Goal: Task Accomplishment & Management: Manage account settings

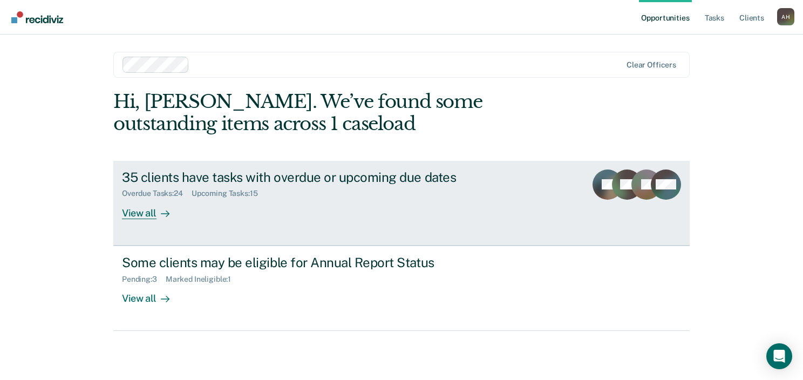
click at [146, 212] on div "View all" at bounding box center [152, 208] width 60 height 21
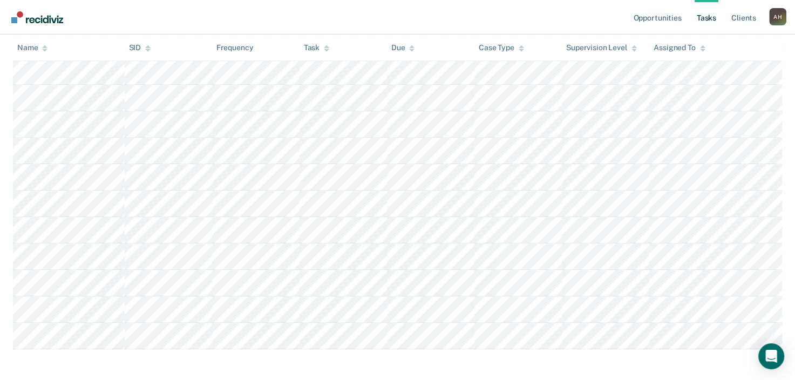
scroll to position [952, 0]
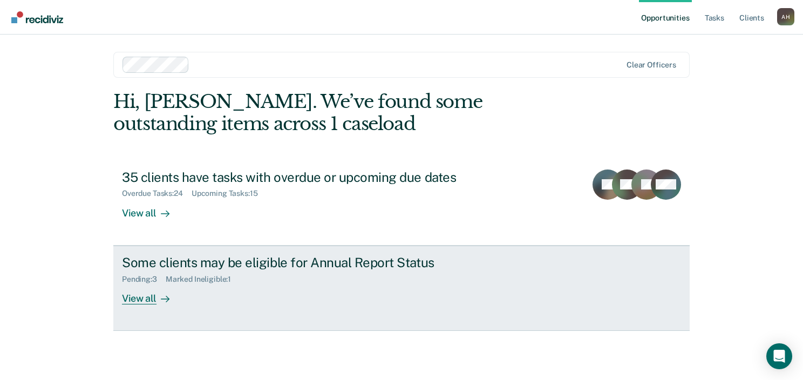
click at [149, 297] on div "View all" at bounding box center [152, 293] width 60 height 21
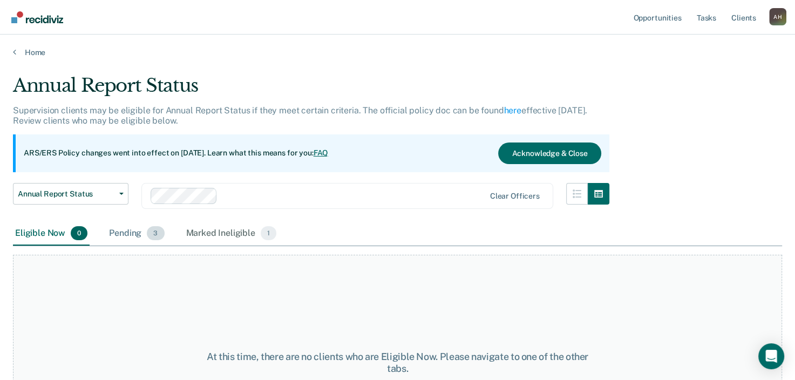
click at [134, 233] on div "Pending 3" at bounding box center [136, 234] width 59 height 24
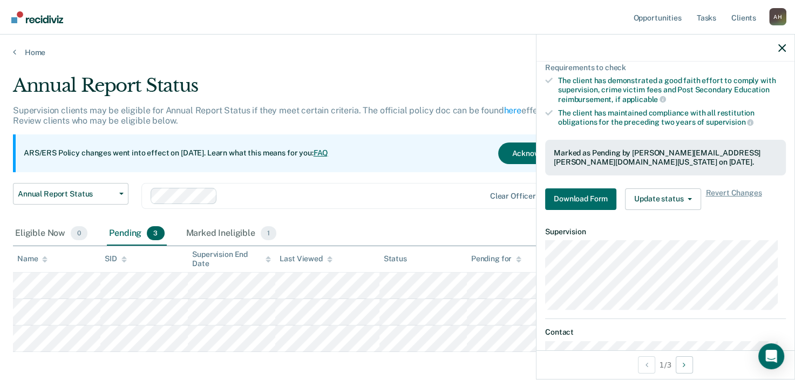
scroll to position [162, 0]
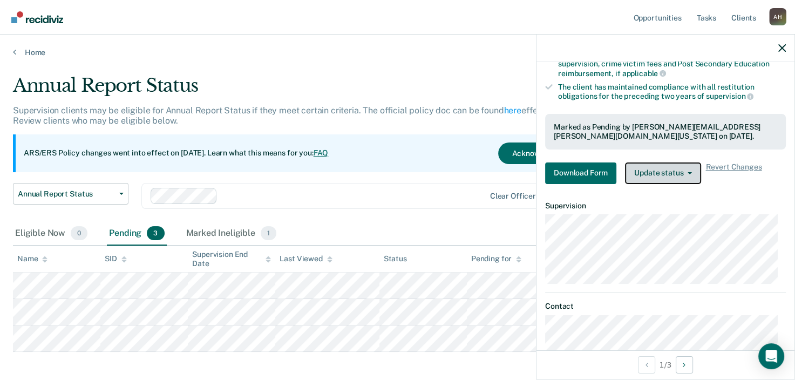
click at [684, 164] on button "Update status" at bounding box center [663, 173] width 76 height 22
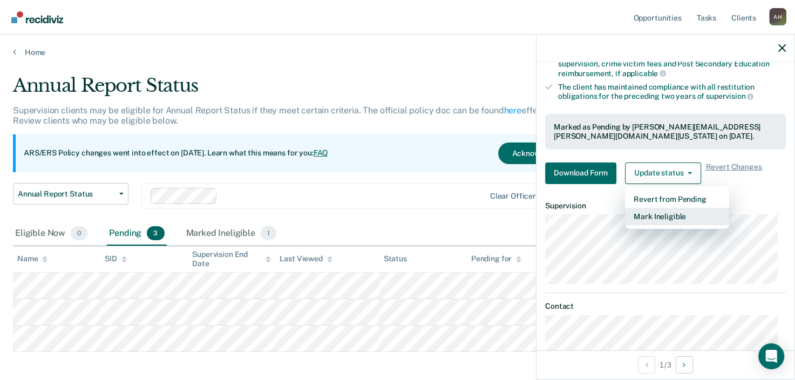
click at [672, 216] on button "Mark Ineligible" at bounding box center [677, 216] width 104 height 17
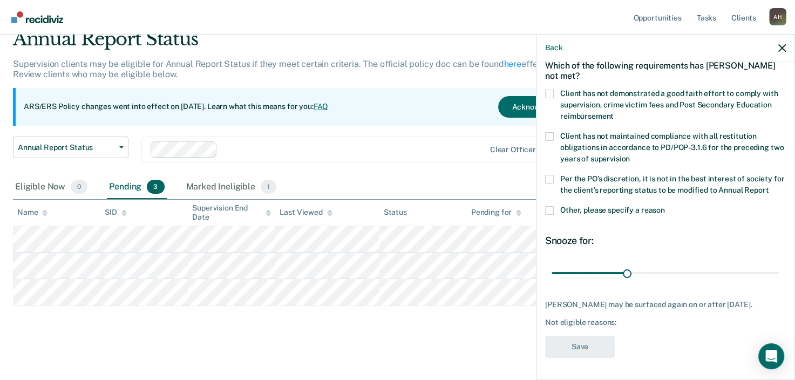
scroll to position [49, 0]
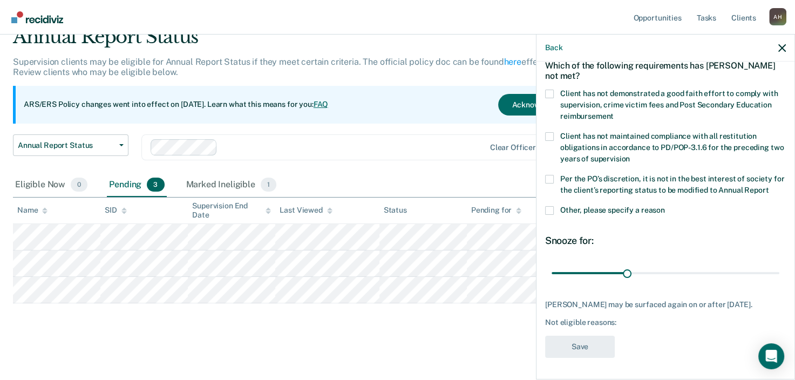
click at [553, 90] on span at bounding box center [549, 94] width 9 height 9
click at [614, 112] on input "Client has not demonstrated a good faith effort to comply with supervision, cri…" at bounding box center [614, 112] width 0 height 0
click at [577, 348] on button "Save" at bounding box center [580, 347] width 70 height 22
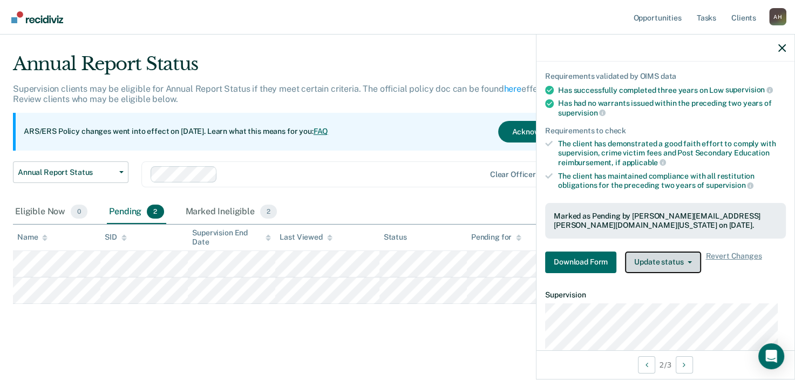
click at [641, 255] on button "Update status" at bounding box center [663, 263] width 76 height 22
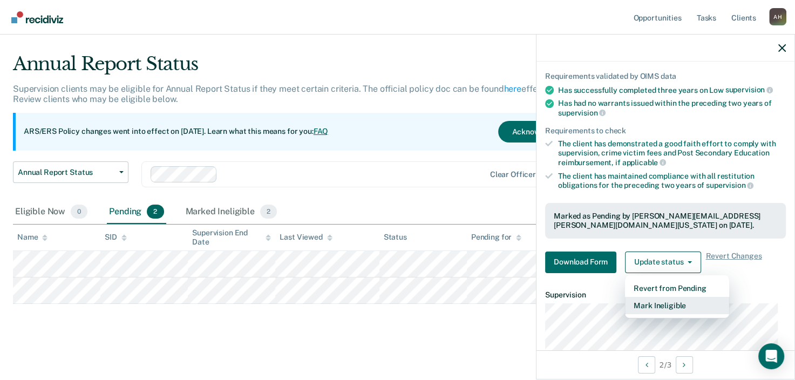
click at [640, 301] on button "Mark Ineligible" at bounding box center [677, 305] width 104 height 17
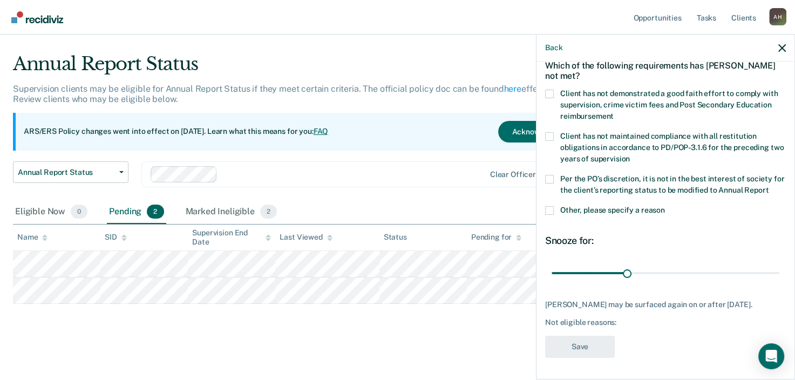
click at [553, 77] on div "Which of the following requirements has [PERSON_NAME] not met?" at bounding box center [665, 71] width 241 height 38
click at [551, 90] on span at bounding box center [549, 94] width 9 height 9
click at [614, 112] on input "Client has not demonstrated a good faith effort to comply with supervision, cri…" at bounding box center [614, 112] width 0 height 0
click at [548, 175] on span at bounding box center [549, 179] width 9 height 9
click at [769, 186] on input "Per the PO’s discretion, it is not in the best interest of society for the clie…" at bounding box center [769, 186] width 0 height 0
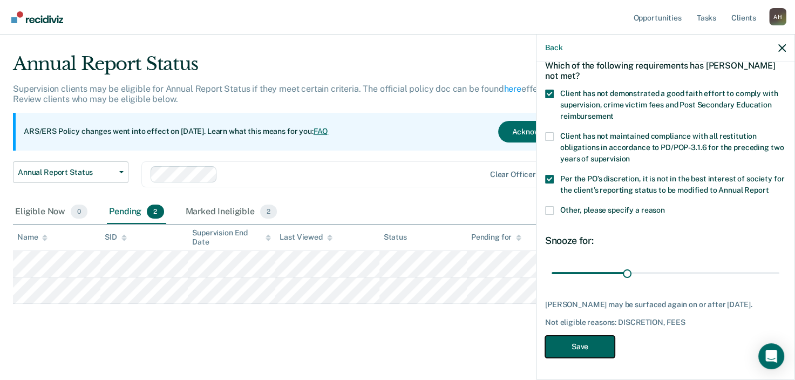
click at [580, 350] on button "Save" at bounding box center [580, 347] width 70 height 22
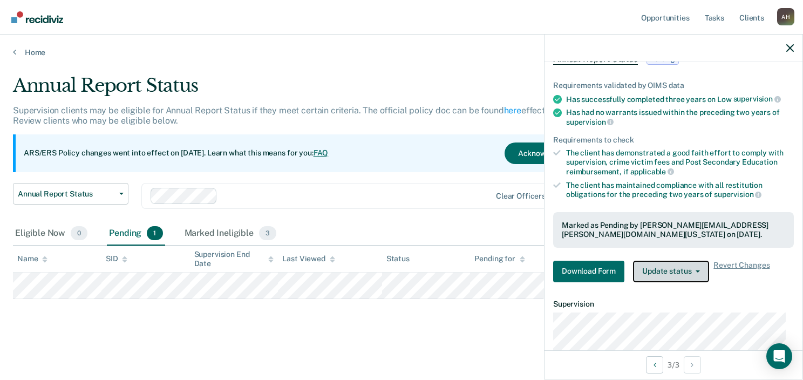
click at [666, 264] on button "Update status" at bounding box center [671, 272] width 76 height 22
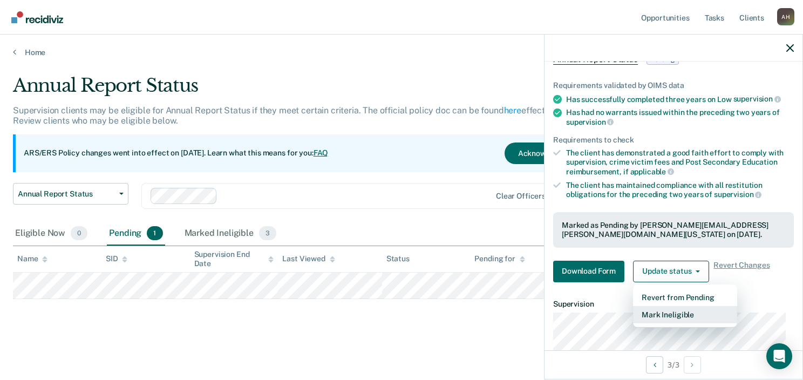
click at [676, 309] on button "Mark Ineligible" at bounding box center [685, 314] width 104 height 17
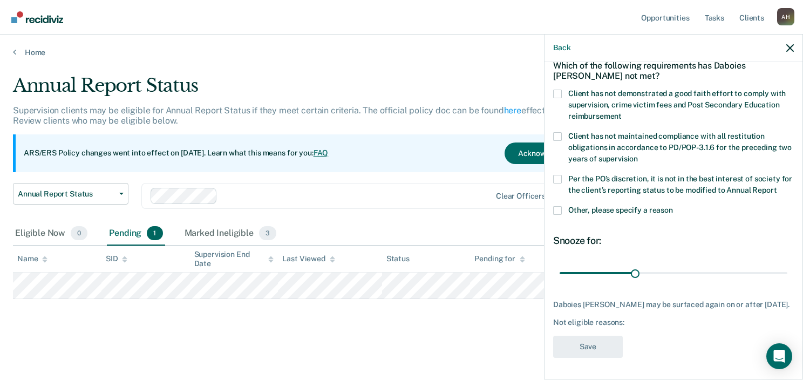
click at [556, 90] on span at bounding box center [557, 94] width 9 height 9
click at [622, 112] on input "Client has not demonstrated a good faith effort to comply with supervision, cri…" at bounding box center [622, 112] width 0 height 0
click at [559, 175] on span at bounding box center [557, 179] width 9 height 9
click at [777, 186] on input "Per the PO’s discretion, it is not in the best interest of society for the clie…" at bounding box center [777, 186] width 0 height 0
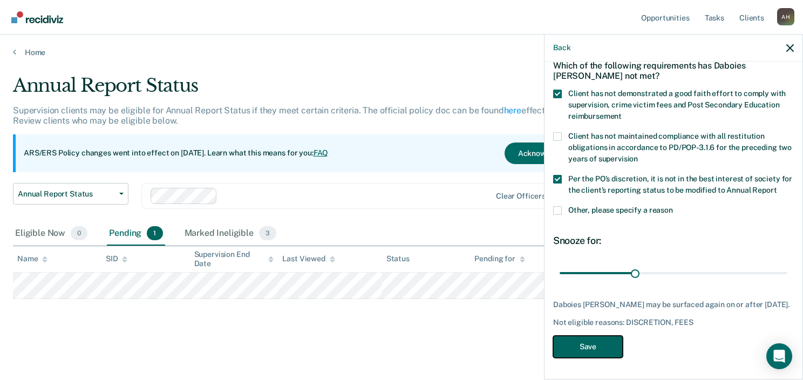
click at [587, 348] on button "Save" at bounding box center [588, 347] width 70 height 22
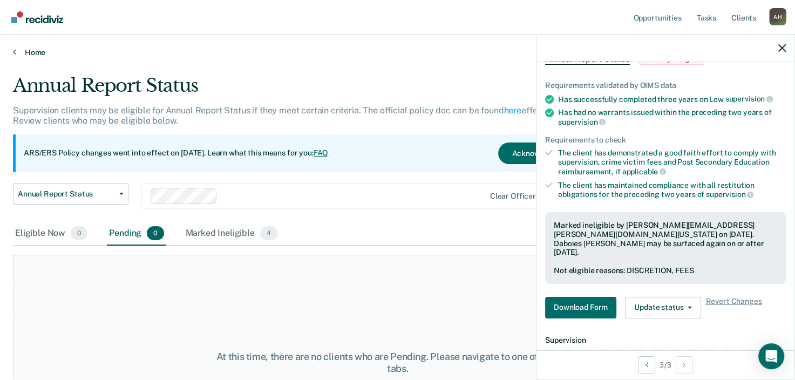
click at [24, 50] on link "Home" at bounding box center [397, 52] width 769 height 10
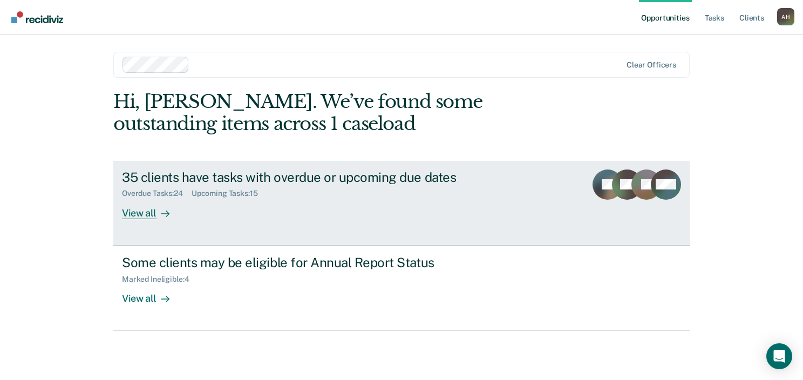
click at [146, 210] on div "View all" at bounding box center [152, 208] width 60 height 21
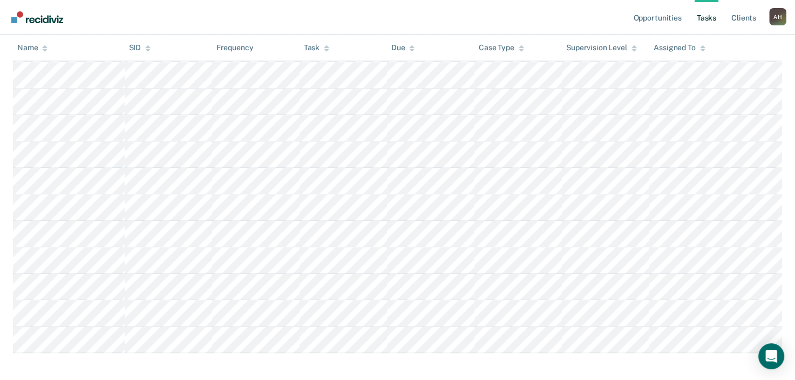
scroll to position [952, 0]
